Goal: Task Accomplishment & Management: Manage account settings

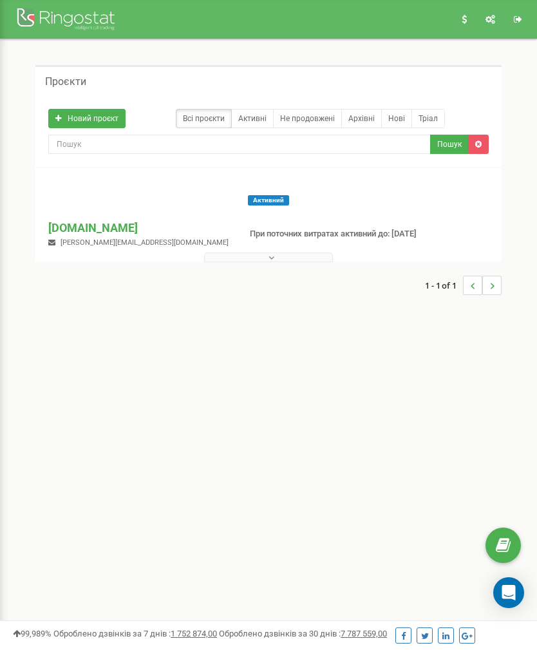
click at [297, 254] on button at bounding box center [268, 257] width 129 height 10
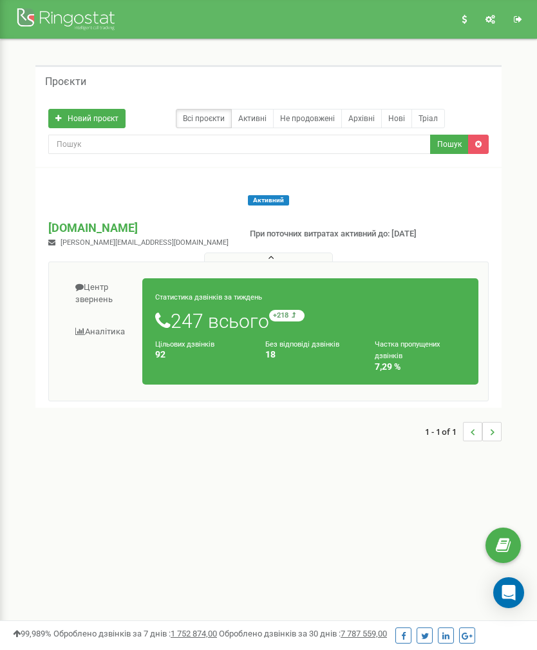
click at [293, 254] on button at bounding box center [268, 257] width 129 height 10
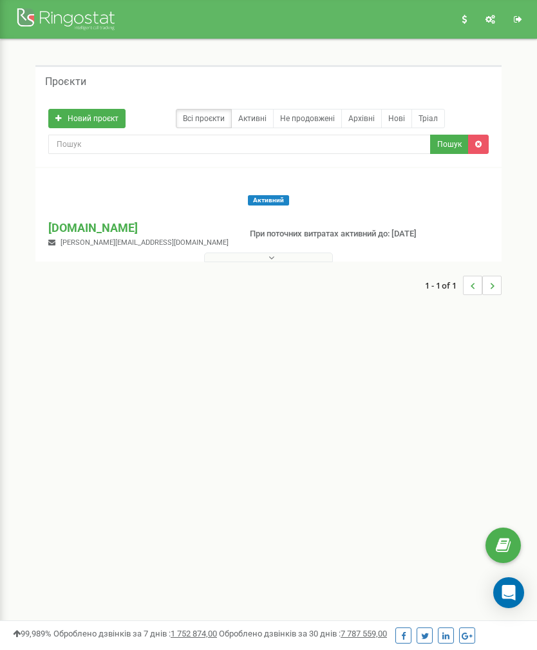
click at [249, 111] on link "Активні" at bounding box center [252, 118] width 43 height 19
click at [488, 19] on icon at bounding box center [491, 19] width 10 height 9
